Goal: Find specific page/section: Find specific page/section

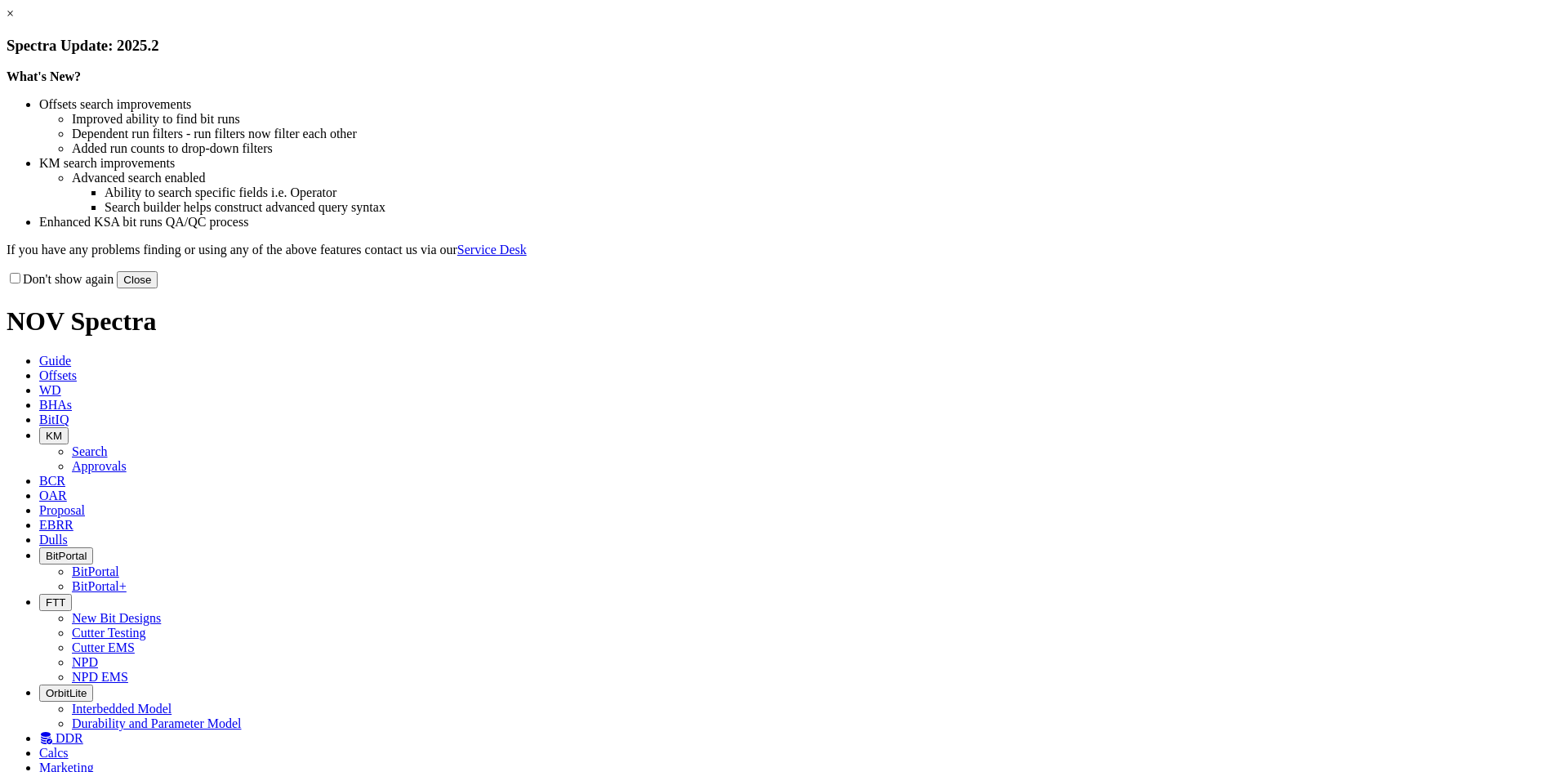
click at [1091, 288] on div "Don't show again Close" at bounding box center [784, 279] width 1555 height 18
click at [1111, 288] on div "Don't show again Close" at bounding box center [784, 279] width 1555 height 18
click at [157, 288] on button "Close" at bounding box center [137, 279] width 41 height 18
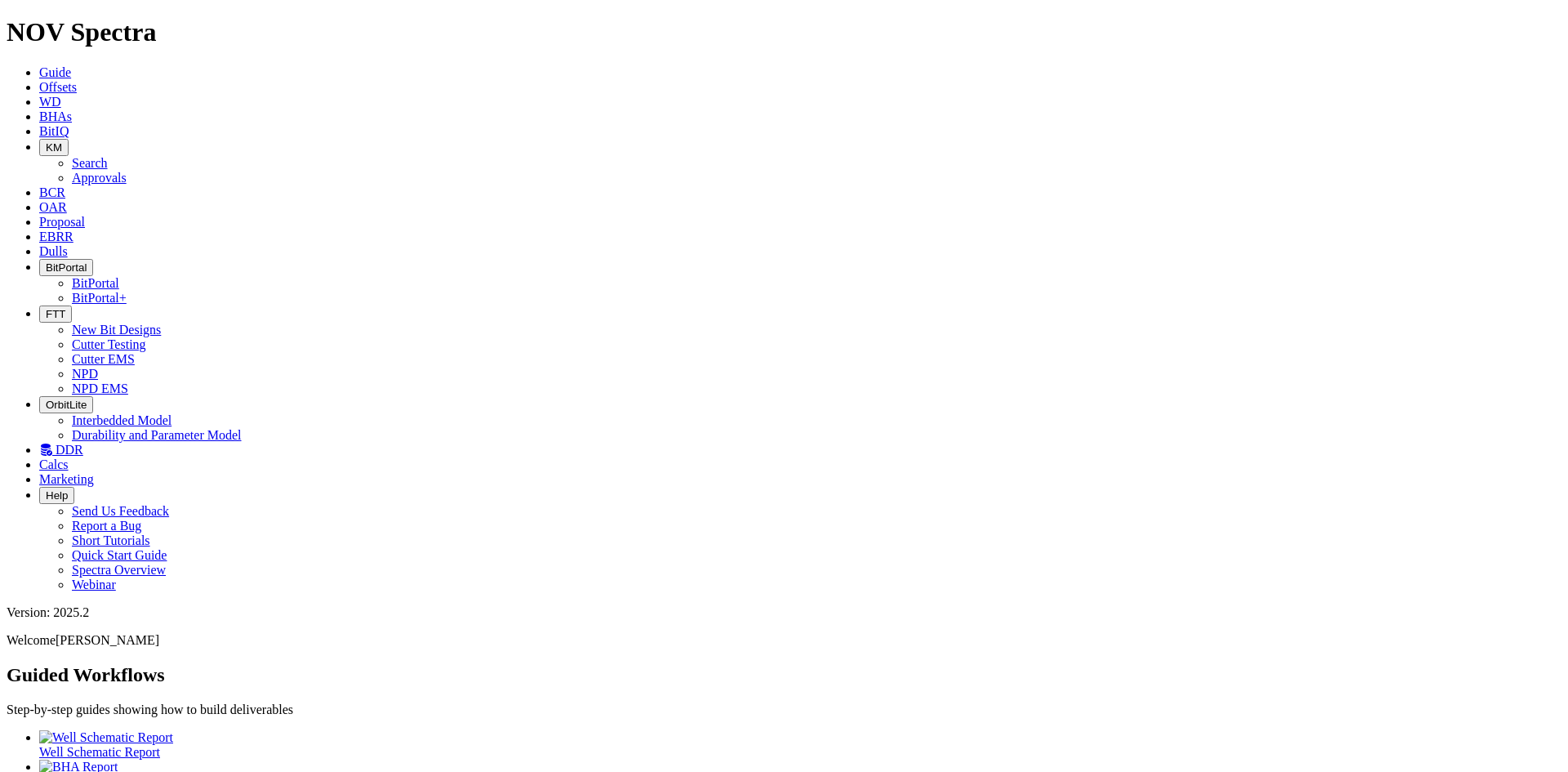
click at [65, 308] on span "FTT" at bounding box center [56, 313] width 20 height 13
click at [146, 338] on link "Cutter Testing" at bounding box center [108, 344] width 74 height 14
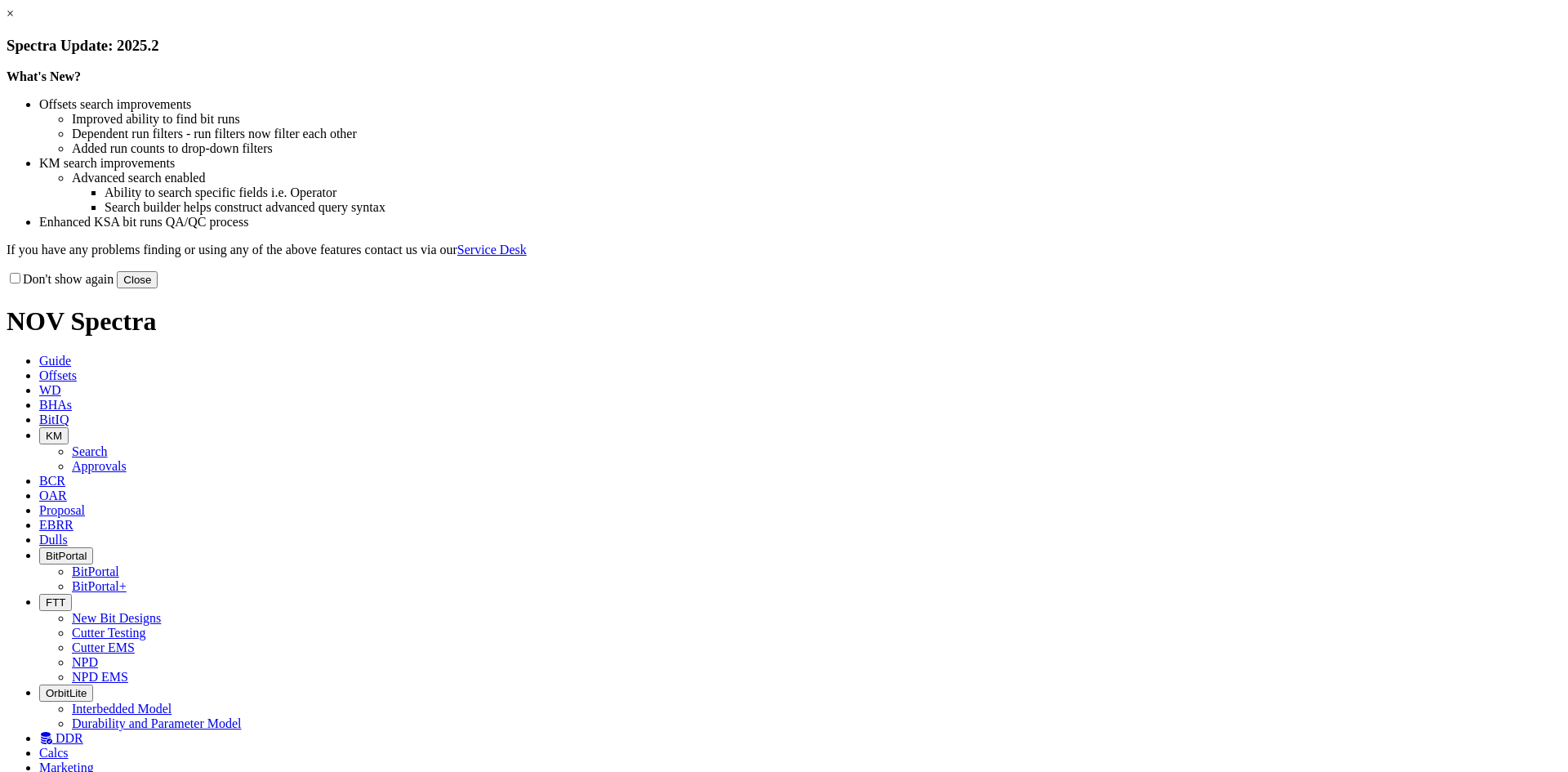
click at [157, 288] on button "Close" at bounding box center [137, 279] width 41 height 18
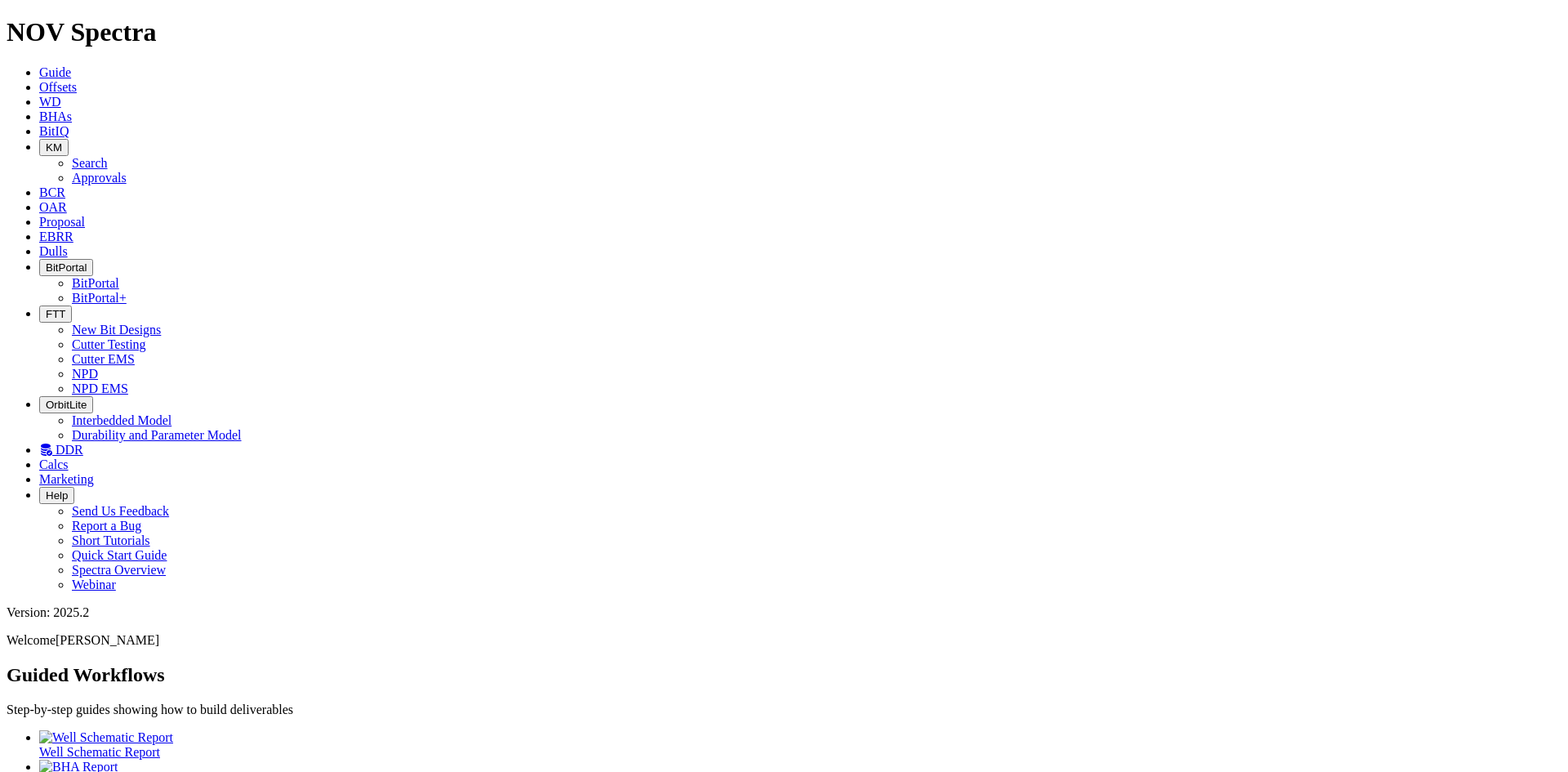
click at [68, 124] on span "BitIQ" at bounding box center [53, 131] width 29 height 14
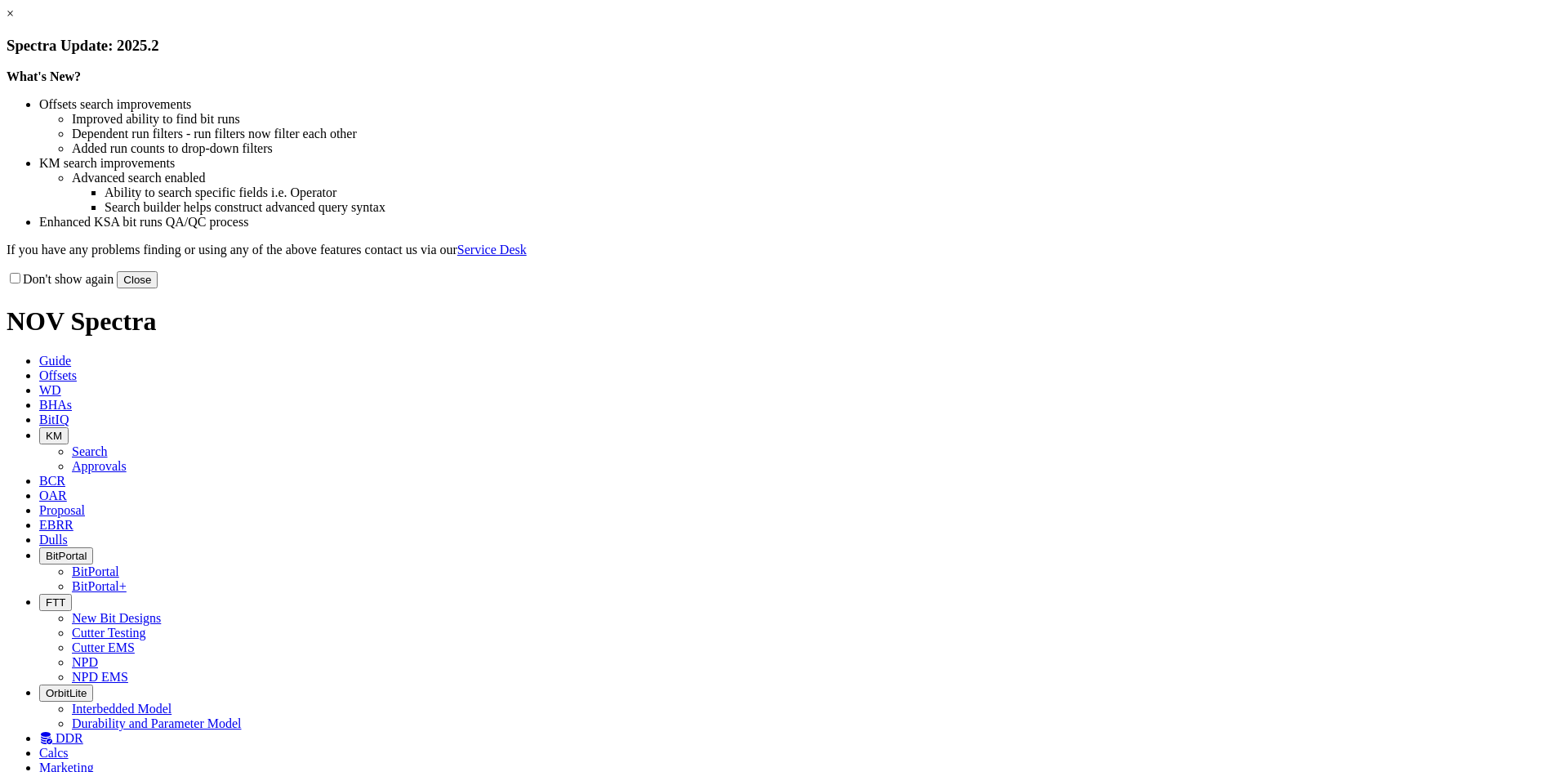
click at [157, 288] on button "Close" at bounding box center [137, 279] width 41 height 18
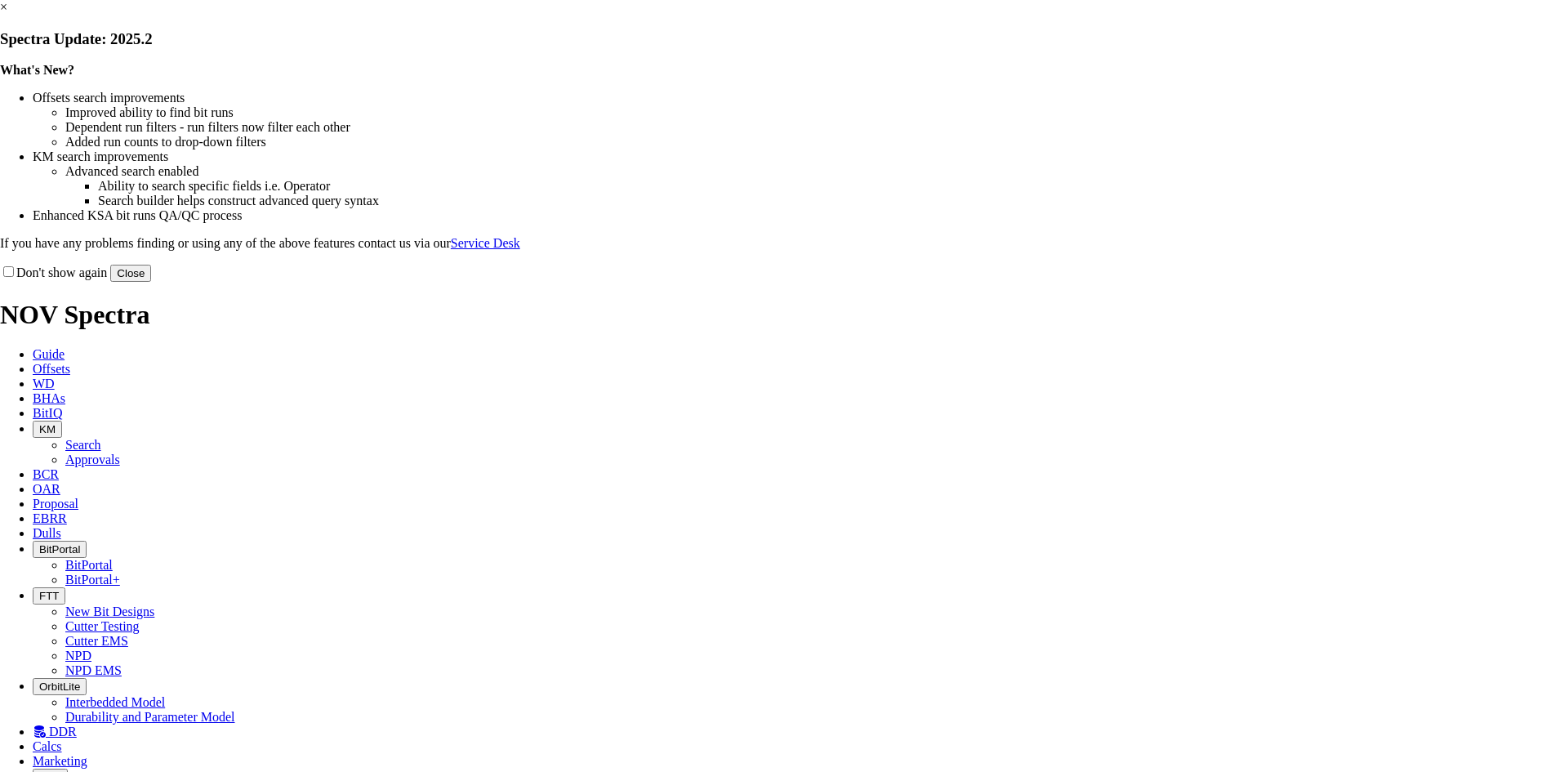
click at [151, 282] on button "Close" at bounding box center [130, 273] width 41 height 18
